Goal: Task Accomplishment & Management: Use online tool/utility

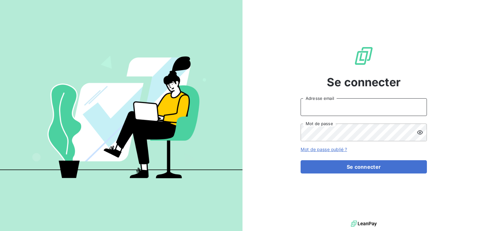
click at [344, 106] on input "Adresse email" at bounding box center [363, 107] width 126 height 18
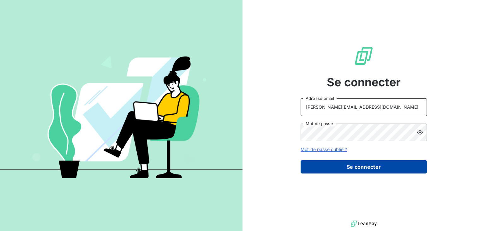
type input "[PERSON_NAME][EMAIL_ADDRESS][DOMAIN_NAME]"
click at [354, 170] on button "Se connecter" at bounding box center [363, 166] width 126 height 13
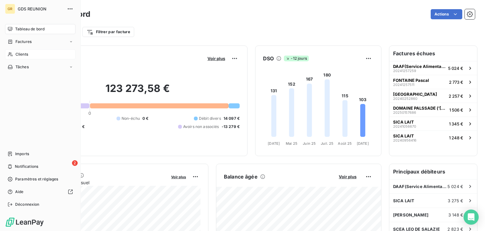
click at [21, 52] on span "Clients" at bounding box center [21, 54] width 13 height 6
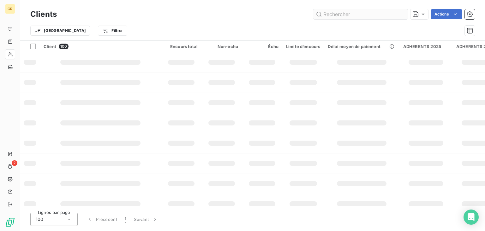
click at [338, 17] on input "text" at bounding box center [360, 14] width 95 height 10
type input "sanassama"
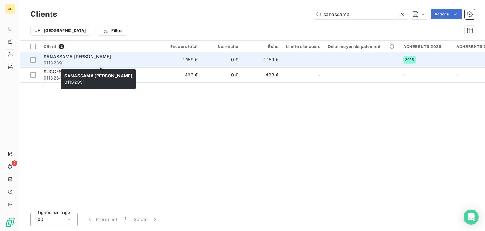
click at [98, 57] on span "SANASSAMA [PERSON_NAME]" at bounding box center [77, 56] width 67 height 5
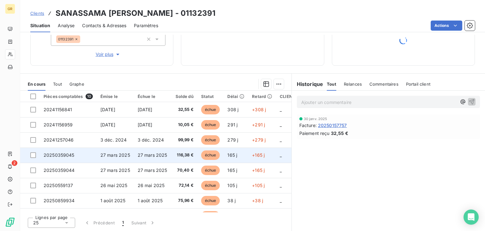
scroll to position [41, 0]
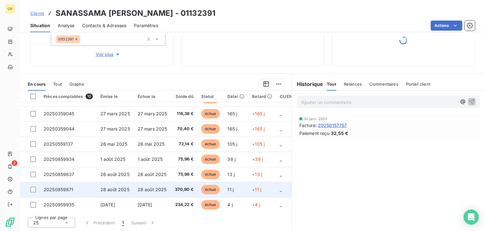
click at [180, 187] on span "370,90 €" at bounding box center [184, 189] width 19 height 6
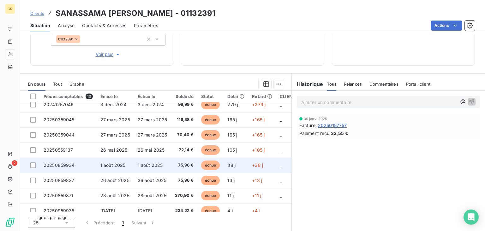
scroll to position [41, 0]
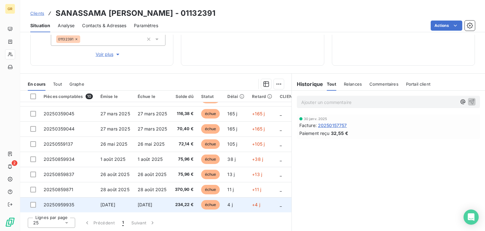
click at [188, 205] on span "234,22 €" at bounding box center [184, 204] width 19 height 6
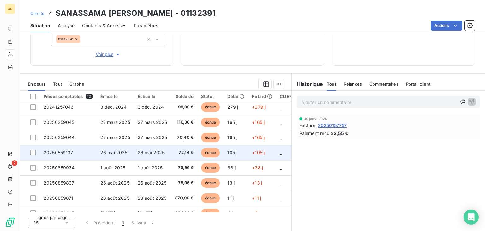
scroll to position [41, 0]
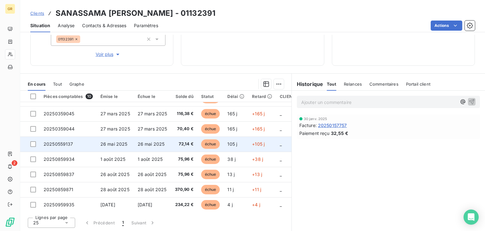
click at [182, 144] on span "72,14 €" at bounding box center [184, 144] width 19 height 6
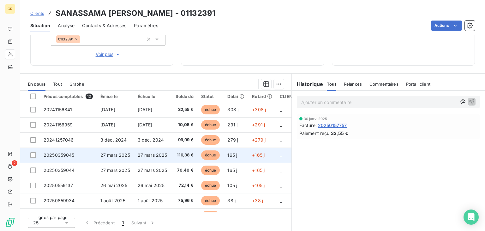
scroll to position [41, 0]
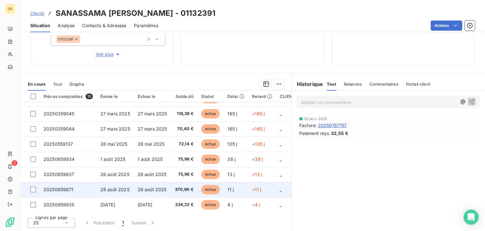
click at [178, 190] on span "370,90 €" at bounding box center [184, 189] width 19 height 6
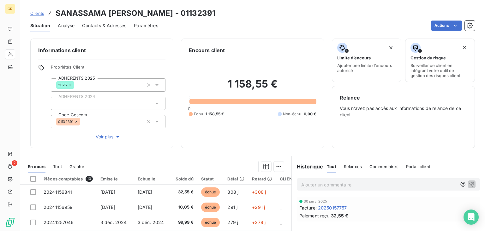
click at [110, 25] on span "Contacts & Adresses" at bounding box center [104, 25] width 44 height 6
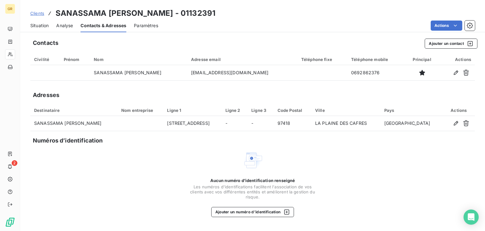
click at [40, 24] on span "Situation" at bounding box center [39, 25] width 18 height 6
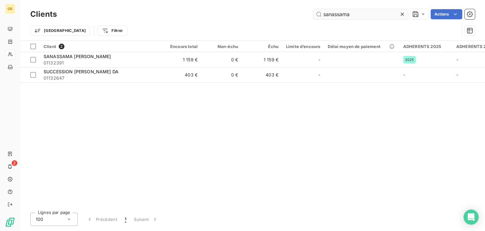
drag, startPoint x: 372, startPoint y: 17, endPoint x: 221, endPoint y: -1, distance: 152.2
click at [313, 9] on input "sanassama" at bounding box center [360, 14] width 95 height 10
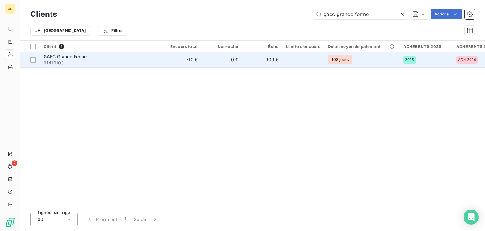
type input "gaec grande ferme"
click at [80, 56] on span "GAEC Grande Ferme" at bounding box center [65, 56] width 43 height 5
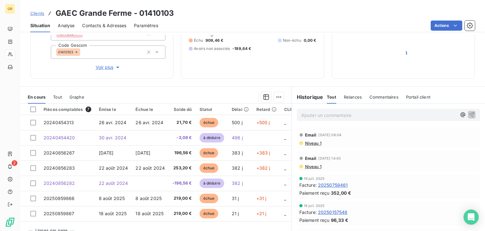
scroll to position [82, 0]
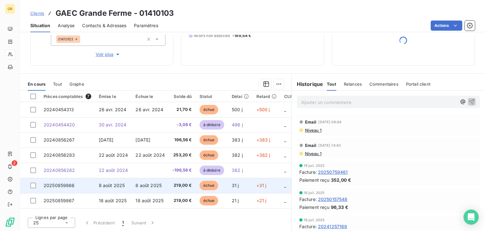
click at [187, 186] on span "219,00 €" at bounding box center [181, 185] width 19 height 6
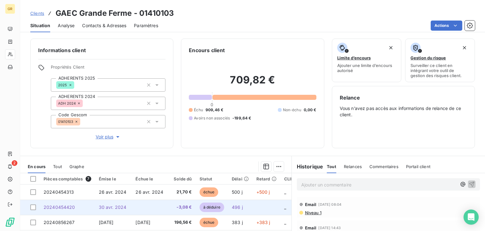
scroll to position [82, 0]
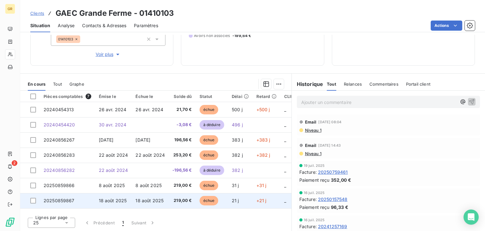
click at [174, 202] on span "219,00 €" at bounding box center [181, 200] width 19 height 6
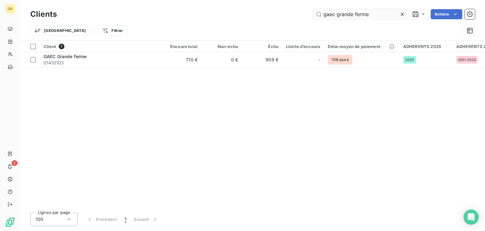
drag, startPoint x: 379, startPoint y: 16, endPoint x: 254, endPoint y: 4, distance: 125.8
click at [313, 9] on input "gaec grande ferme" at bounding box center [360, 14] width 95 height 10
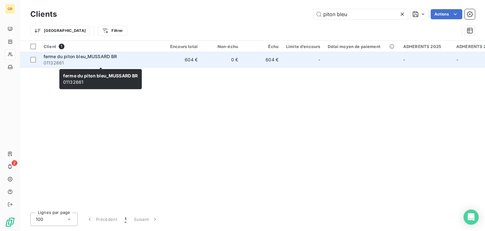
type input "piton bleu"
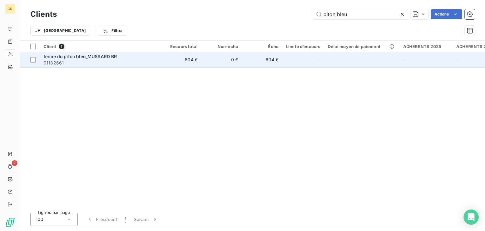
click at [89, 54] on span "ferme du piton bleu_MUSSARD BR" at bounding box center [81, 56] width 74 height 5
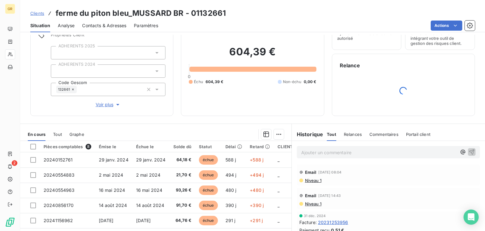
scroll to position [82, 0]
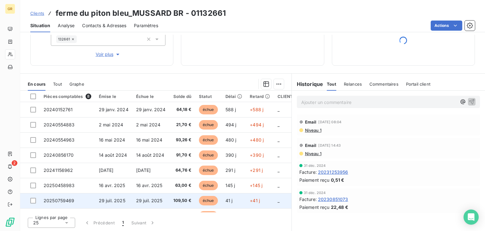
click at [150, 199] on span "29 juil. 2025" at bounding box center [149, 199] width 26 height 5
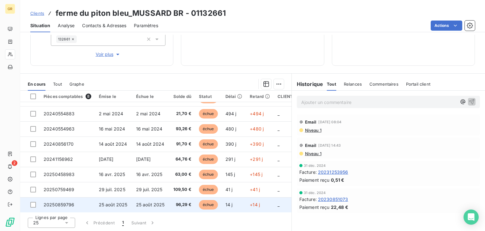
click at [150, 205] on span "25 août 2025" at bounding box center [150, 204] width 29 height 5
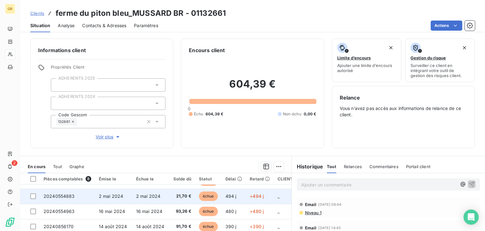
scroll to position [82, 0]
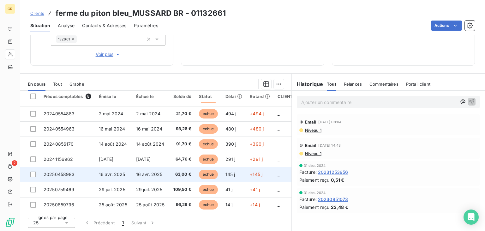
click at [175, 173] on span "63,00 €" at bounding box center [182, 174] width 18 height 6
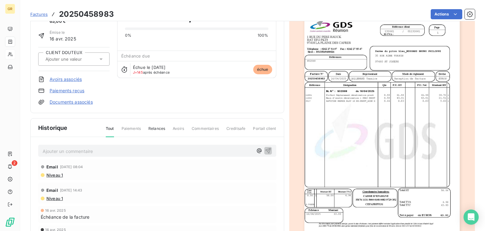
scroll to position [64, 0]
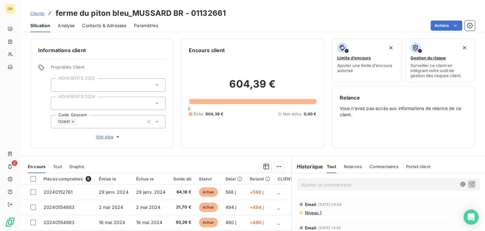
click at [96, 26] on span "Contacts & Adresses" at bounding box center [104, 25] width 44 height 6
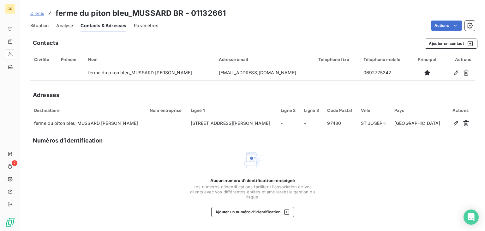
click at [32, 23] on span "Situation" at bounding box center [39, 25] width 18 height 6
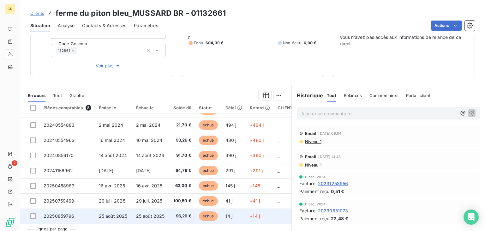
scroll to position [82, 0]
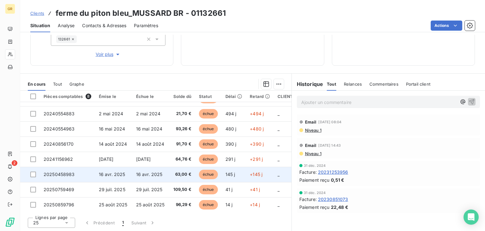
click at [154, 175] on span "16 avr. 2025" at bounding box center [149, 173] width 26 height 5
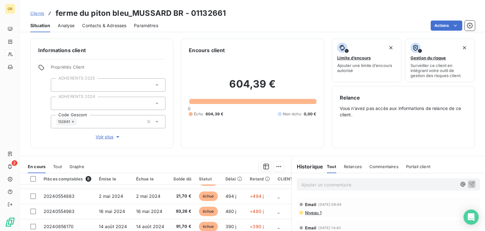
scroll to position [82, 0]
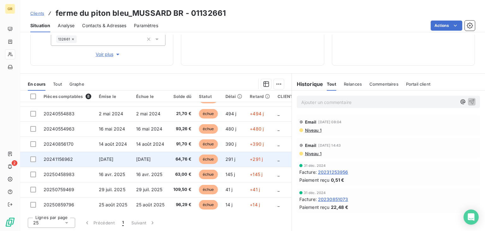
click at [163, 162] on td "[DATE]" at bounding box center [150, 158] width 37 height 15
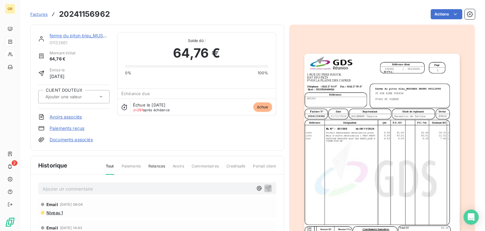
scroll to position [81, 0]
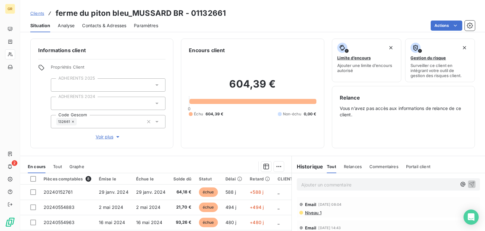
click at [105, 25] on span "Contacts & Adresses" at bounding box center [104, 25] width 44 height 6
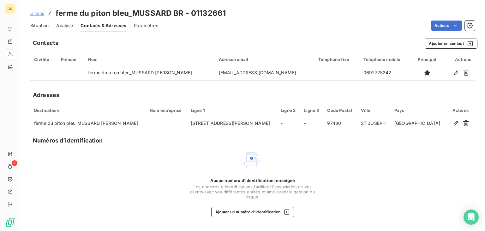
click at [45, 25] on span "Situation" at bounding box center [39, 25] width 18 height 6
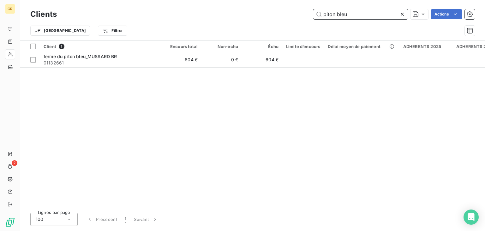
drag, startPoint x: 357, startPoint y: 14, endPoint x: 273, endPoint y: 9, distance: 84.4
click at [313, 9] on input "piton bleu" at bounding box center [360, 14] width 95 height 10
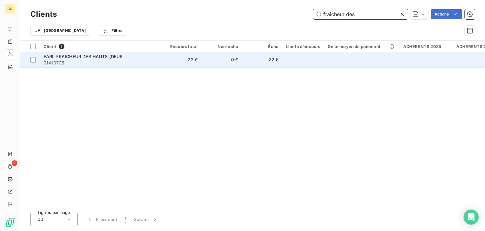
type input "fraicheur des"
click at [112, 56] on span "EARL FRAICHEUR DES HAUTS (DEUR" at bounding box center [83, 56] width 79 height 5
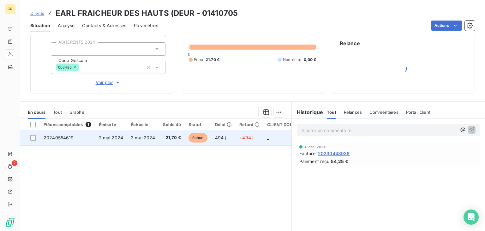
scroll to position [82, 0]
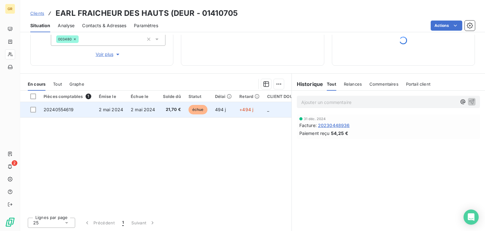
click at [163, 110] on span "21,70 €" at bounding box center [172, 109] width 18 height 6
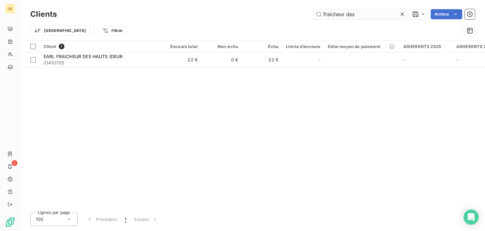
drag, startPoint x: 357, startPoint y: 15, endPoint x: 238, endPoint y: -12, distance: 122.2
click at [313, 9] on input "fraicheur des" at bounding box center [360, 14] width 95 height 10
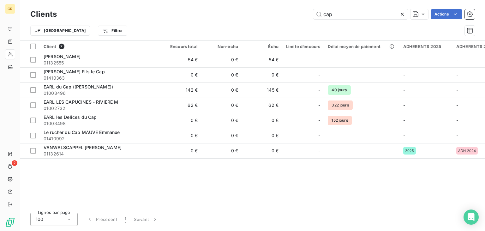
drag, startPoint x: 343, startPoint y: 15, endPoint x: 270, endPoint y: 1, distance: 74.4
click at [313, 9] on input "cap" at bounding box center [360, 14] width 95 height 10
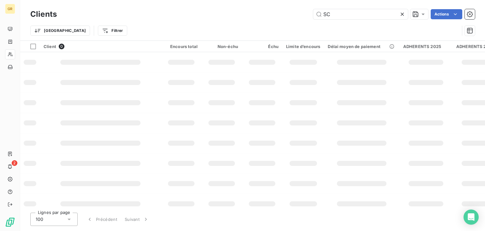
type input "S"
type input "C"
type input "du cap"
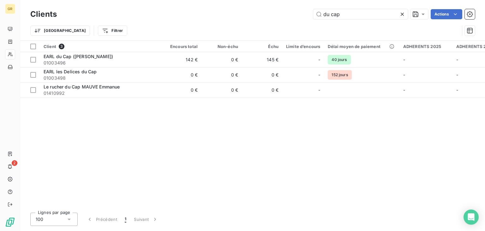
click at [313, 9] on input "du cap" at bounding box center [360, 14] width 95 height 10
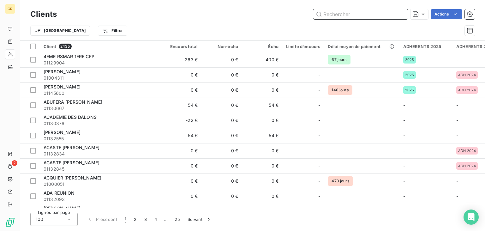
click at [345, 11] on input "text" at bounding box center [360, 14] width 95 height 10
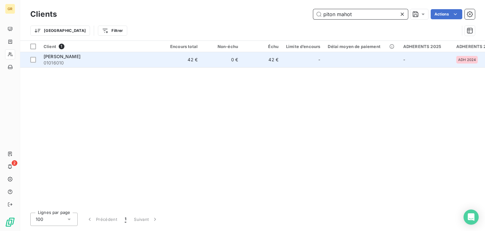
type input "piton mahot"
click at [91, 62] on span "01016010" at bounding box center [101, 63] width 114 height 6
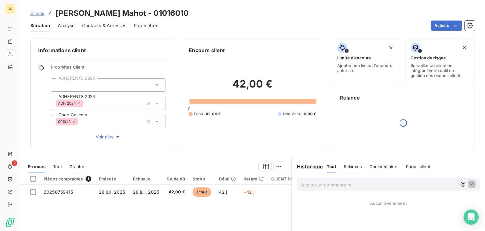
scroll to position [82, 0]
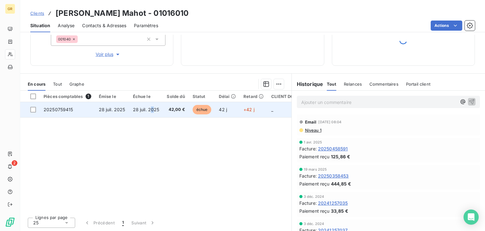
click at [152, 110] on span "28 juil. 2025" at bounding box center [146, 109] width 26 height 5
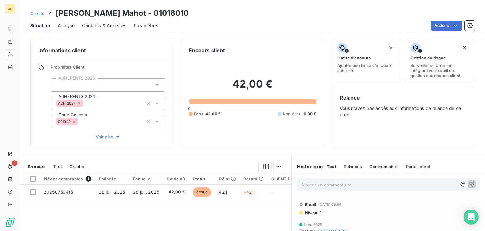
click at [104, 21] on div "Contacts & Adresses" at bounding box center [104, 25] width 44 height 13
